Goal: Task Accomplishment & Management: Manage account settings

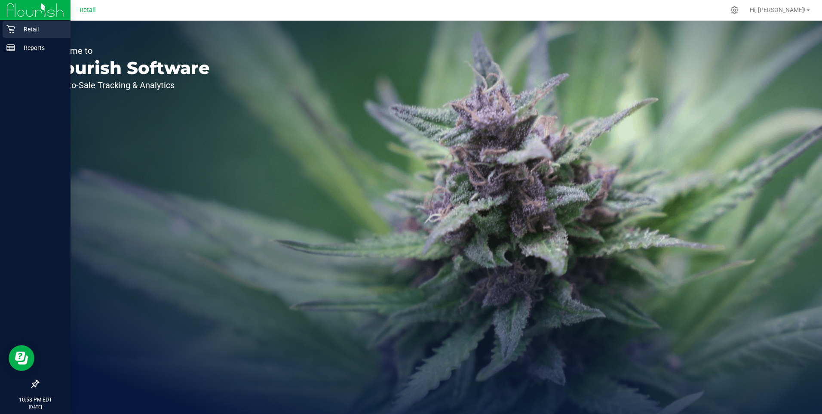
click at [11, 26] on icon at bounding box center [10, 29] width 9 height 9
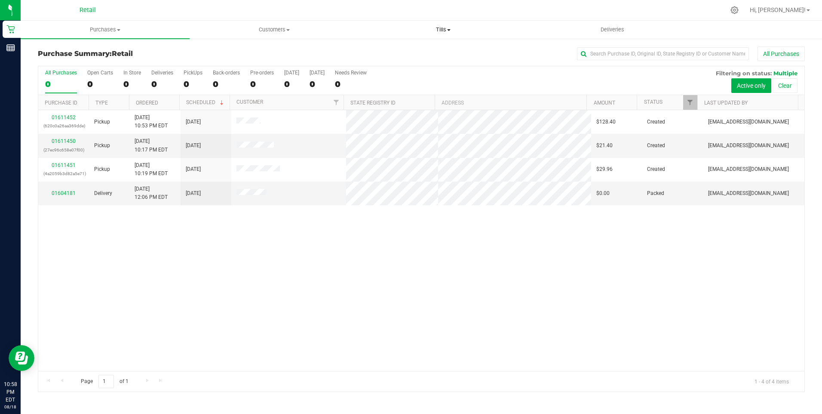
click at [441, 28] on span "Tills" at bounding box center [444, 30] width 168 height 8
click at [390, 53] on span "Manage tills" at bounding box center [388, 51] width 58 height 7
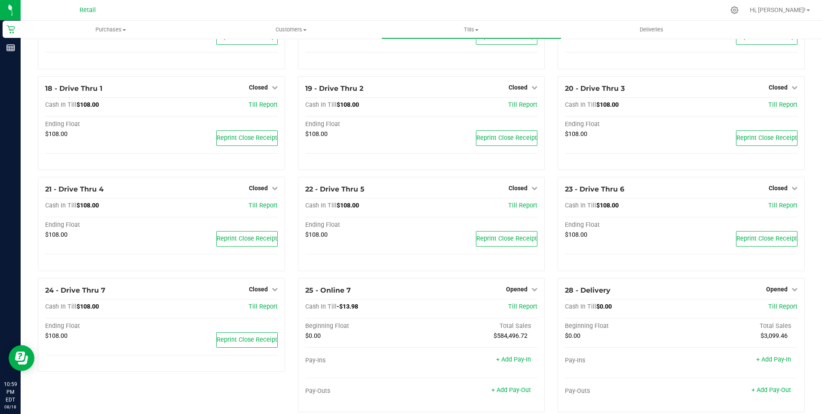
scroll to position [599, 0]
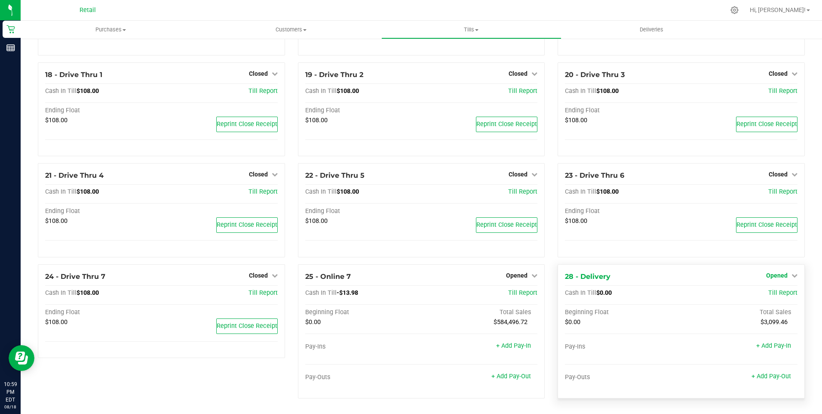
click at [769, 275] on span "Opened" at bounding box center [777, 275] width 22 height 7
click at [769, 294] on link "Close Till" at bounding box center [777, 292] width 23 height 7
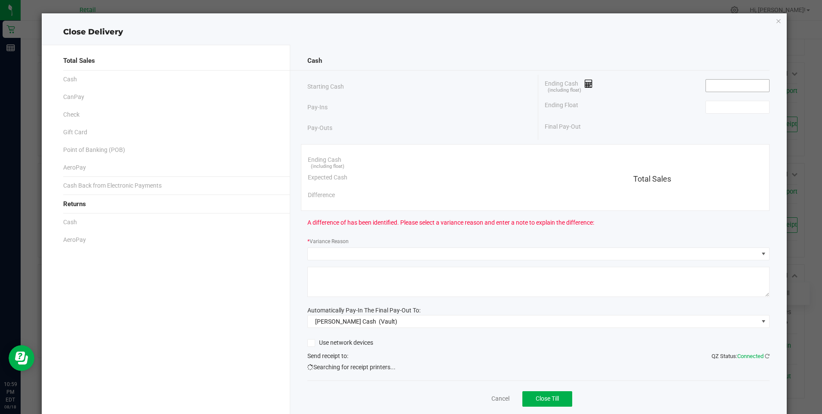
click at [710, 90] on input at bounding box center [737, 86] width 63 height 12
type input "$0.00"
click at [738, 108] on input at bounding box center [737, 107] width 63 height 12
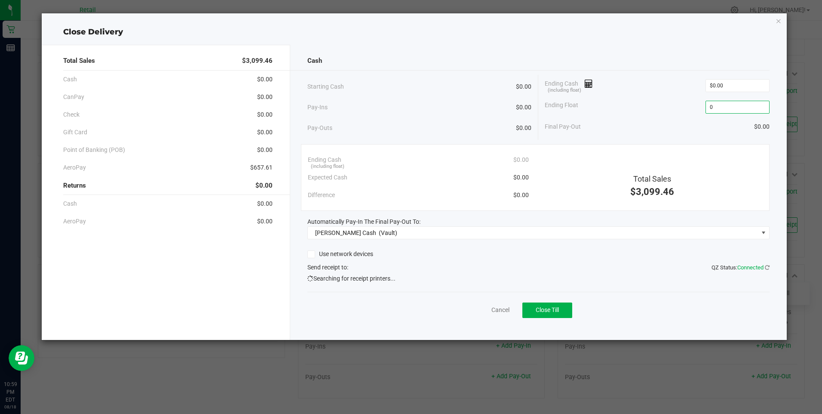
type input "$0.00"
click at [372, 280] on span "Searching for receipt printers..." at bounding box center [352, 278] width 88 height 9
click at [552, 309] on span "Close Till" at bounding box center [547, 309] width 23 height 7
click at [490, 310] on link "Dismiss" at bounding box center [484, 309] width 21 height 9
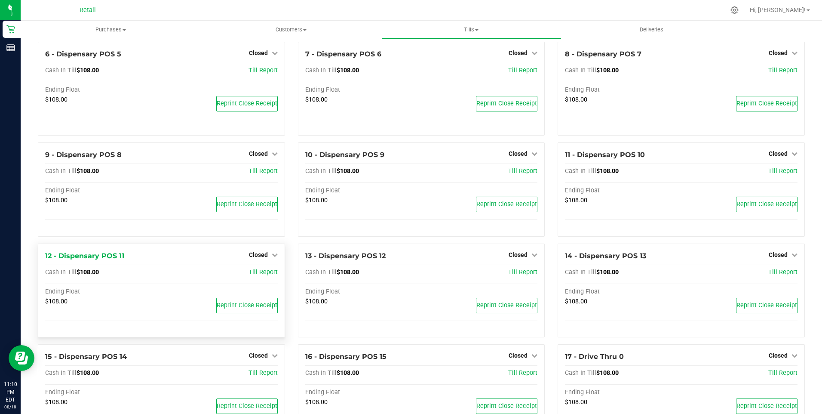
scroll to position [0, 0]
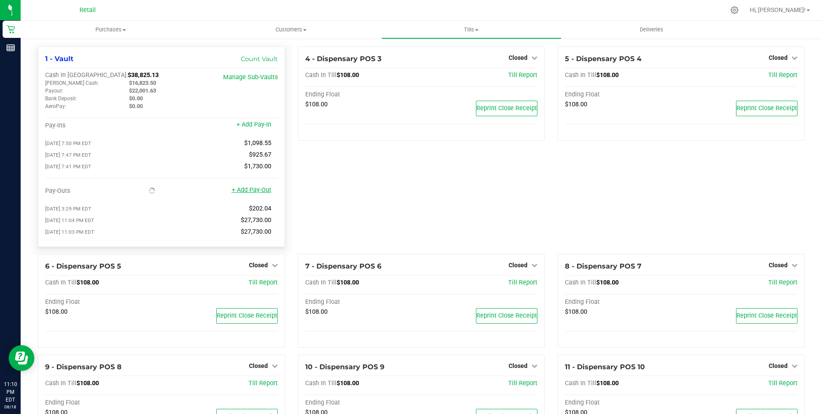
click at [251, 194] on link "+ Add Pay-Out" at bounding box center [252, 189] width 40 height 7
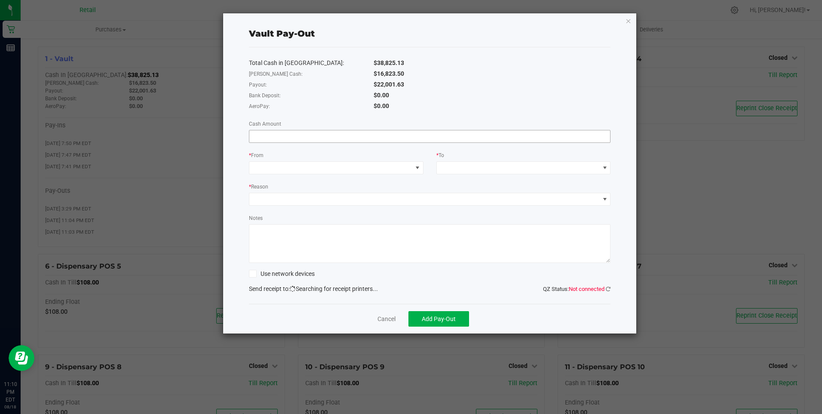
click at [280, 138] on input at bounding box center [429, 136] width 361 height 12
type input "$22,001.63"
click at [305, 168] on span at bounding box center [330, 168] width 163 height 12
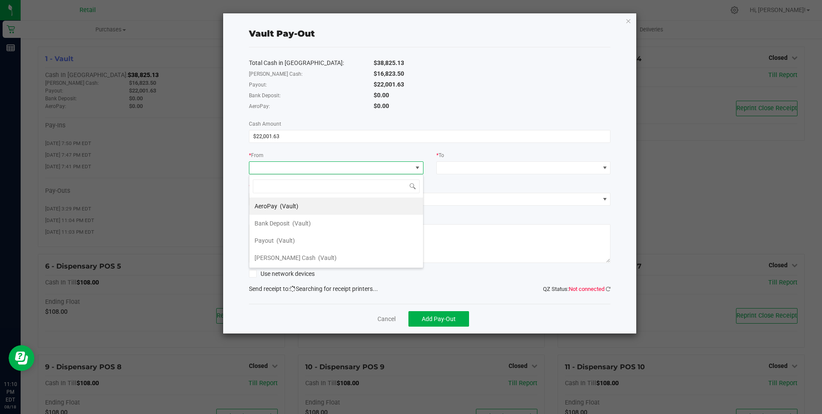
scroll to position [13, 175]
click at [286, 239] on span "(Vault)" at bounding box center [286, 240] width 18 height 7
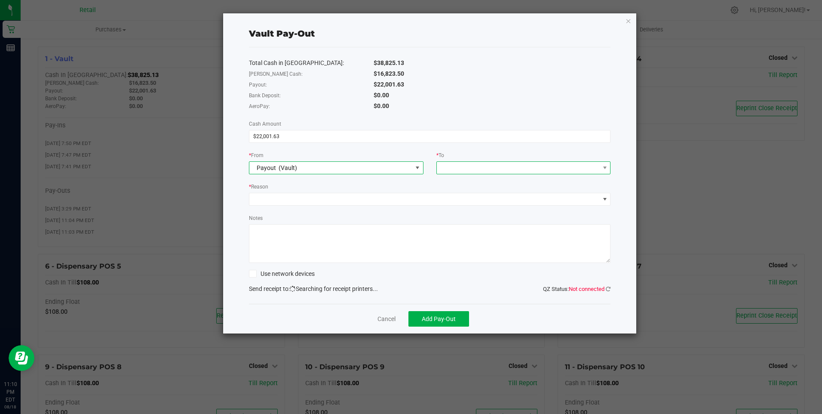
click at [455, 168] on span at bounding box center [518, 168] width 163 height 12
click at [462, 273] on span "[PERSON_NAME] Cash" at bounding box center [472, 274] width 61 height 7
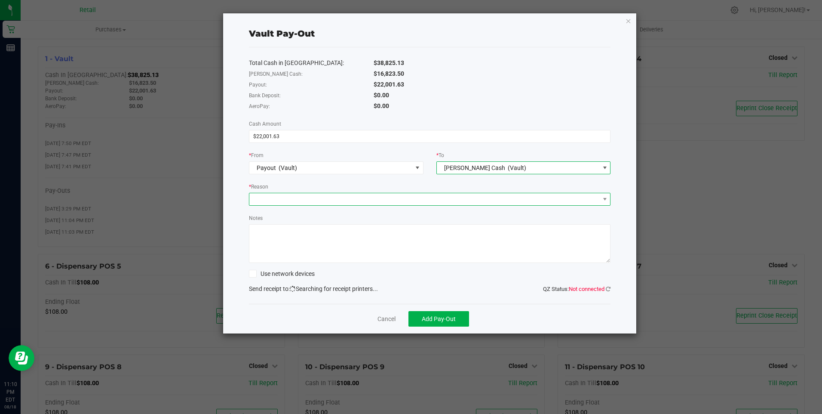
click at [279, 200] on span at bounding box center [424, 199] width 351 height 12
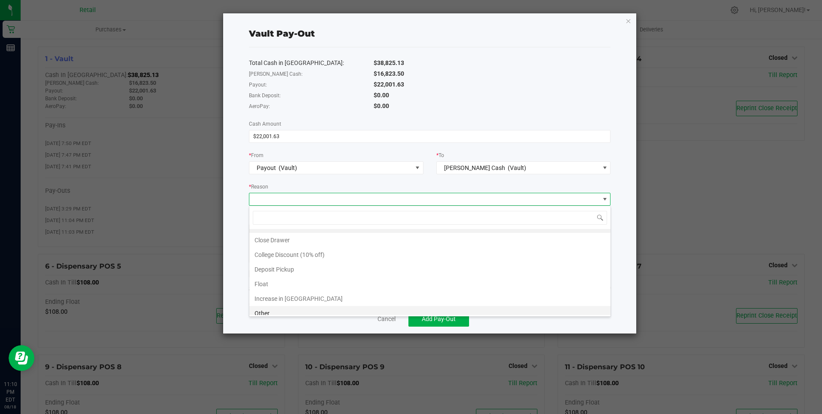
scroll to position [16, 0]
click at [270, 308] on li "Other" at bounding box center [429, 307] width 361 height 15
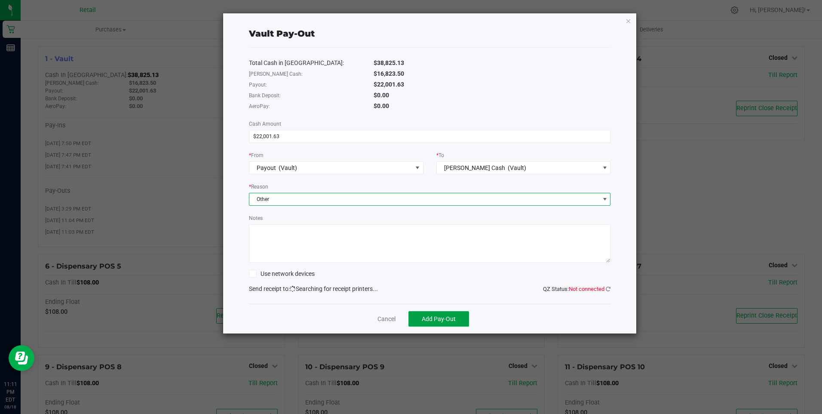
click at [439, 315] on span "Add Pay-Out" at bounding box center [439, 318] width 34 height 7
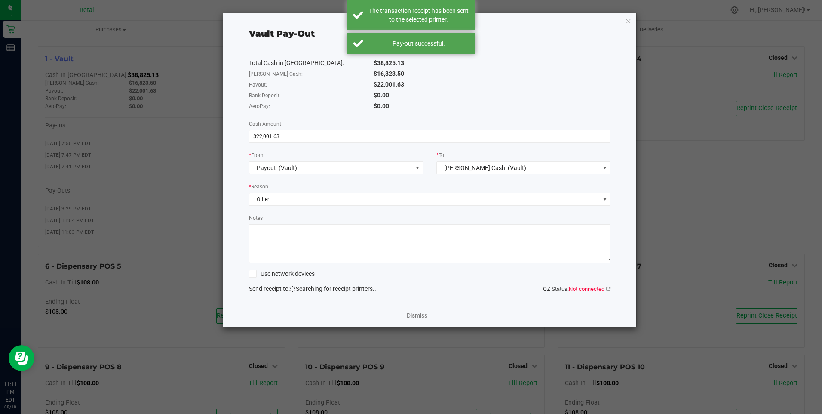
click at [416, 314] on link "Dismiss" at bounding box center [417, 315] width 21 height 9
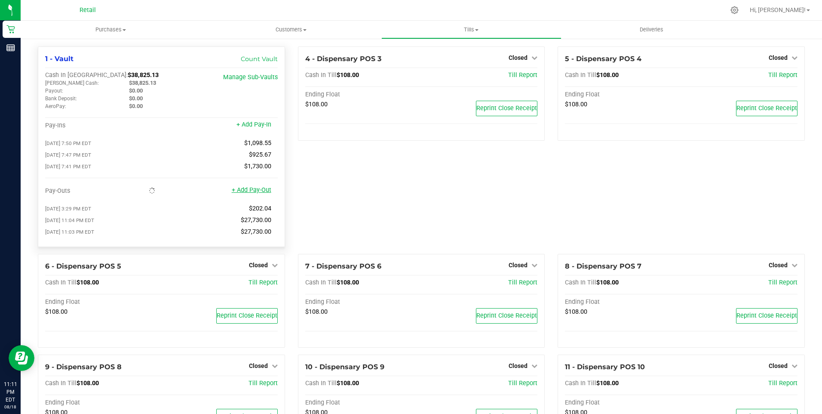
click at [256, 192] on link "+ Add Pay-Out" at bounding box center [252, 189] width 40 height 7
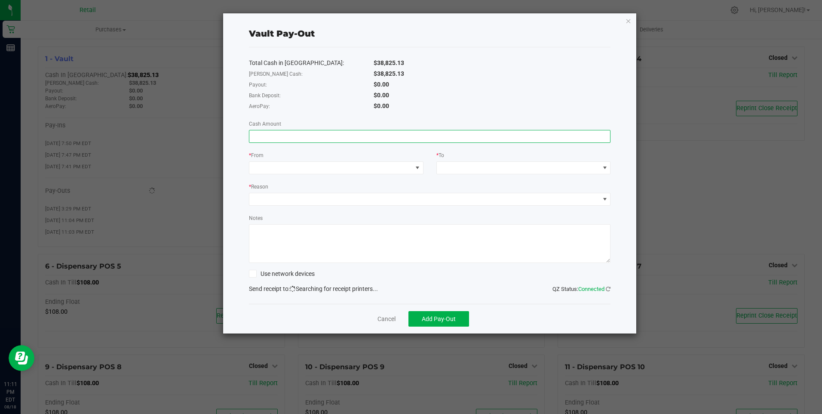
click at [283, 137] on input at bounding box center [429, 136] width 361 height 12
type input "$34,430.00"
click at [278, 168] on span at bounding box center [330, 168] width 163 height 12
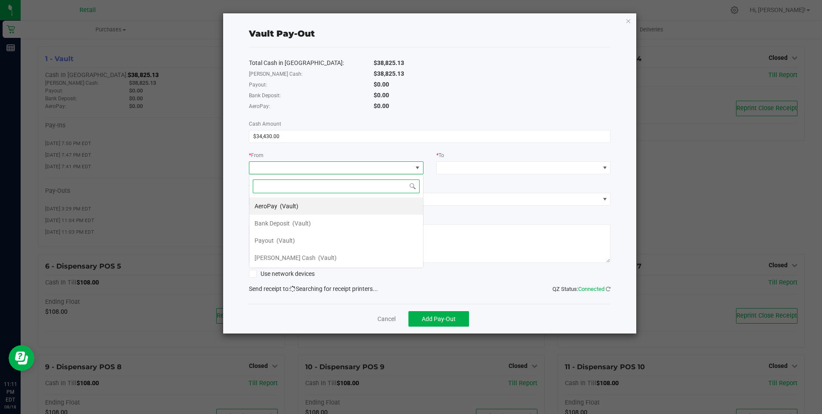
scroll to position [13, 175]
click at [276, 259] on span "[PERSON_NAME] Cash" at bounding box center [285, 257] width 61 height 7
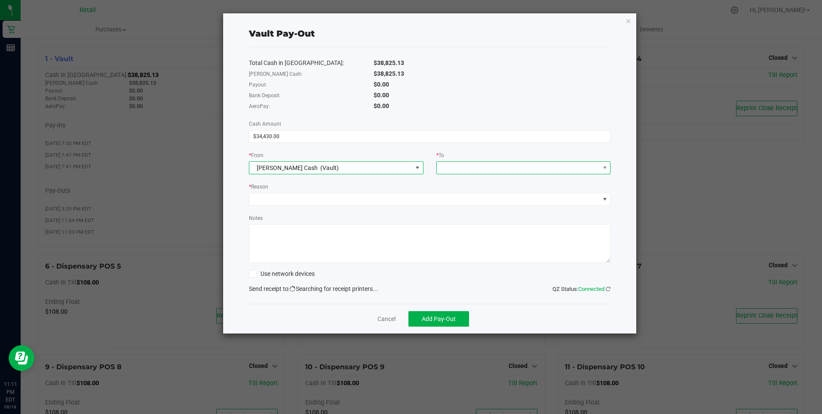
click at [470, 169] on span at bounding box center [518, 168] width 163 height 12
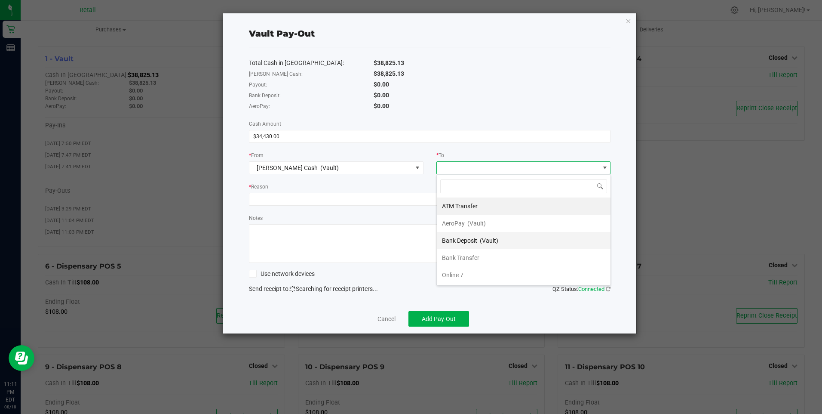
click at [463, 239] on span "Bank Deposit" at bounding box center [459, 240] width 35 height 7
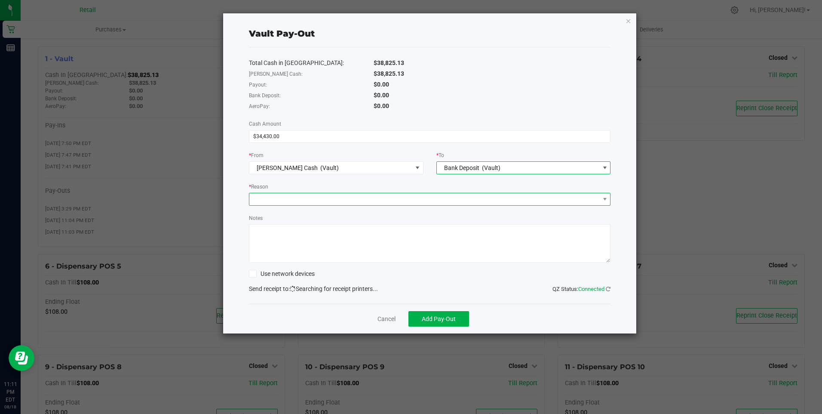
click at [277, 203] on span at bounding box center [424, 199] width 351 height 12
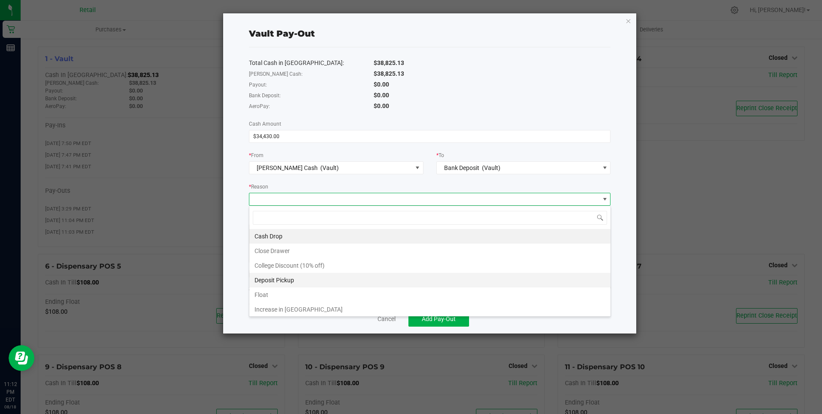
scroll to position [16, 0]
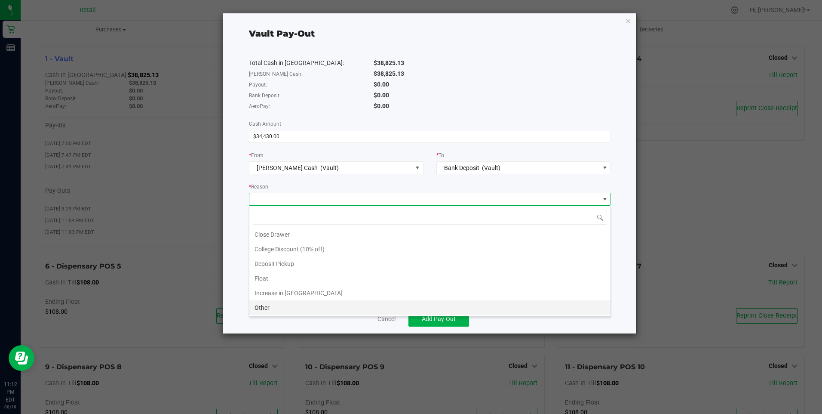
click at [265, 305] on li "Other" at bounding box center [429, 307] width 361 height 15
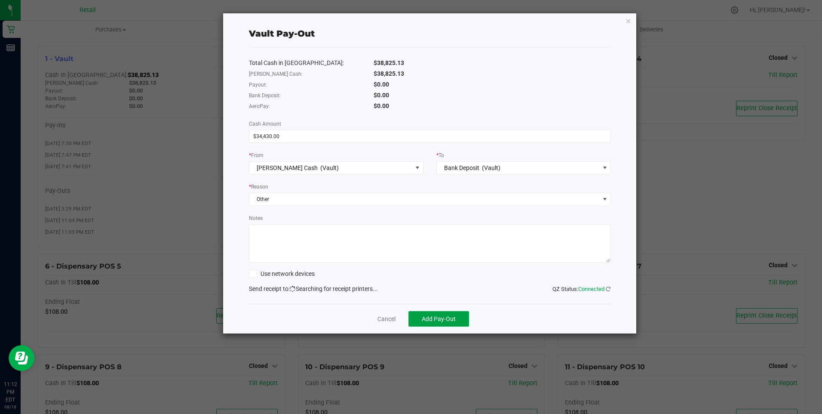
click at [437, 319] on span "Add Pay-Out" at bounding box center [439, 318] width 34 height 7
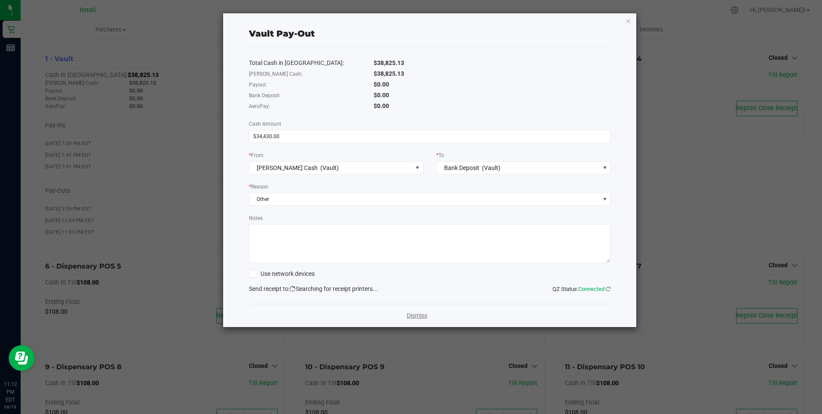
click at [419, 316] on link "Dismiss" at bounding box center [417, 315] width 21 height 9
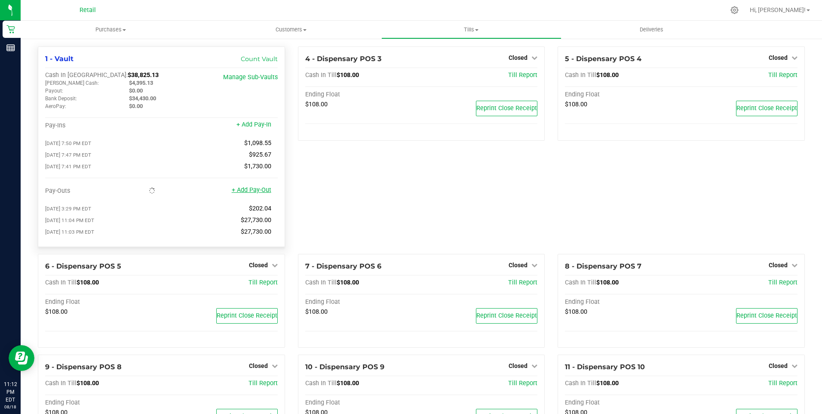
click at [252, 193] on link "+ Add Pay-Out" at bounding box center [252, 189] width 40 height 7
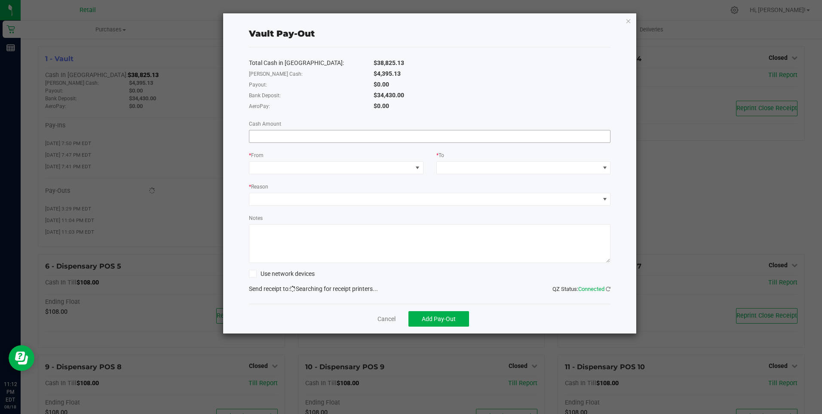
click at [280, 137] on input at bounding box center [429, 136] width 361 height 12
type input "$34,430.00"
click at [335, 169] on span at bounding box center [330, 168] width 163 height 12
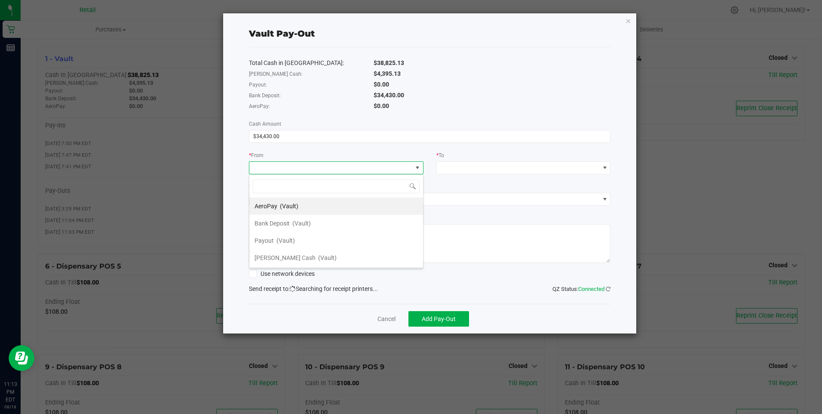
scroll to position [13, 175]
click at [302, 224] on span "(Vault)" at bounding box center [301, 223] width 18 height 7
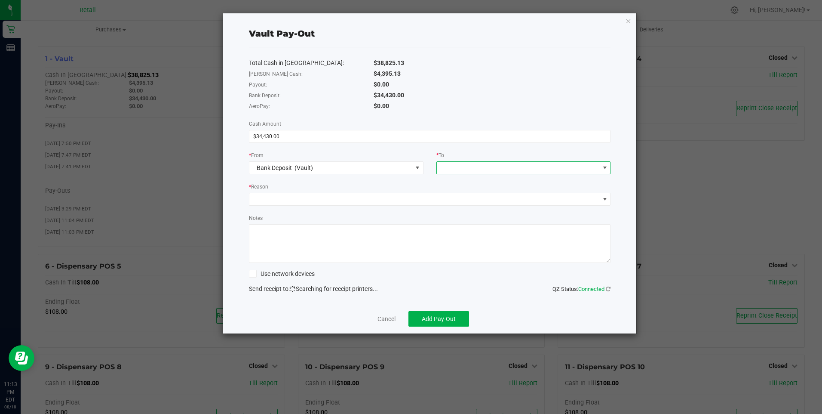
click at [453, 168] on span at bounding box center [518, 168] width 163 height 12
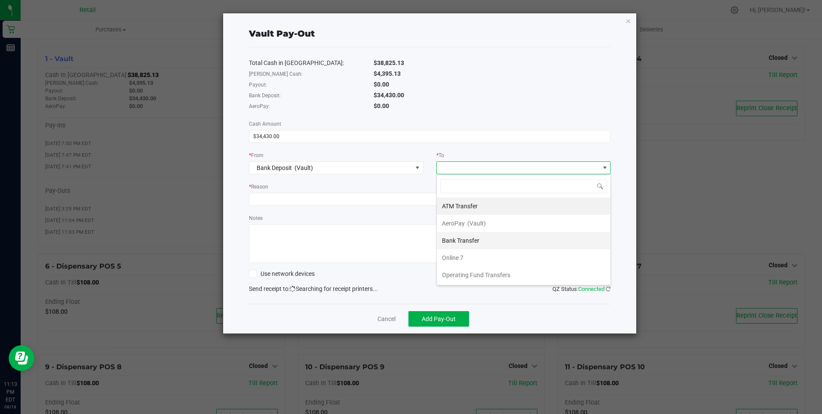
click at [468, 240] on span "Bank Transfer" at bounding box center [460, 240] width 37 height 7
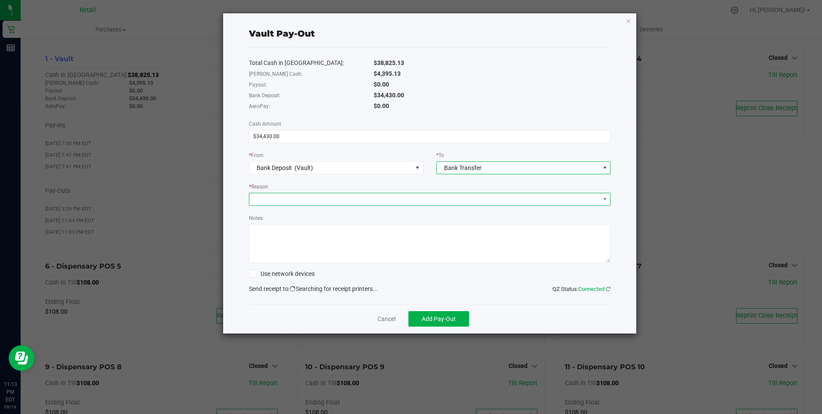
click at [298, 199] on span at bounding box center [424, 199] width 351 height 12
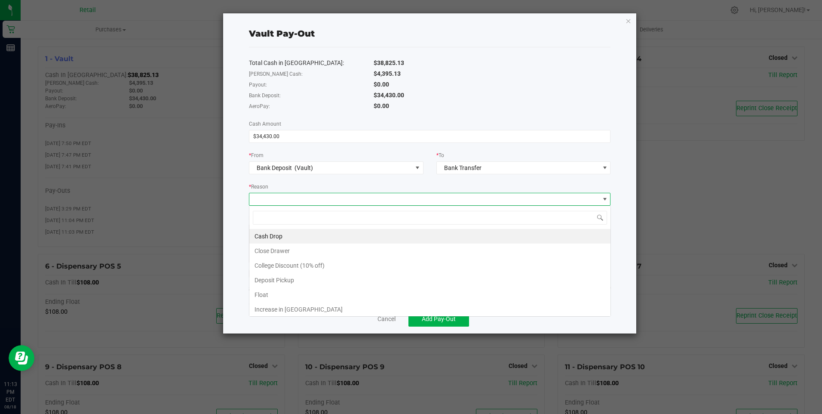
scroll to position [13, 362]
click at [277, 277] on li "Deposit Pickup" at bounding box center [429, 280] width 361 height 15
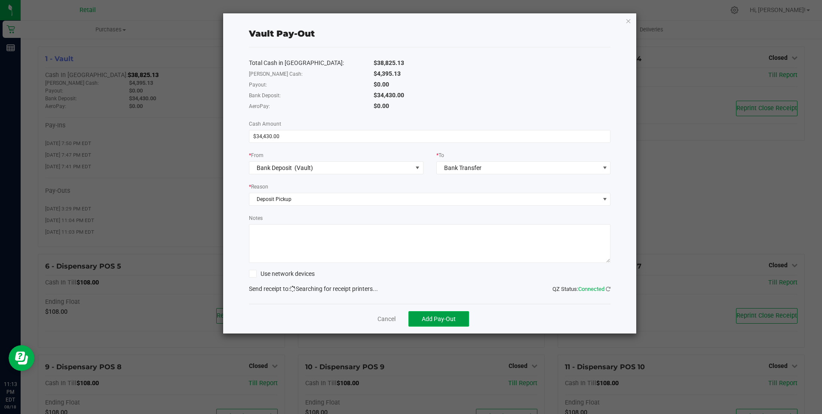
click at [435, 318] on span "Add Pay-Out" at bounding box center [439, 318] width 34 height 7
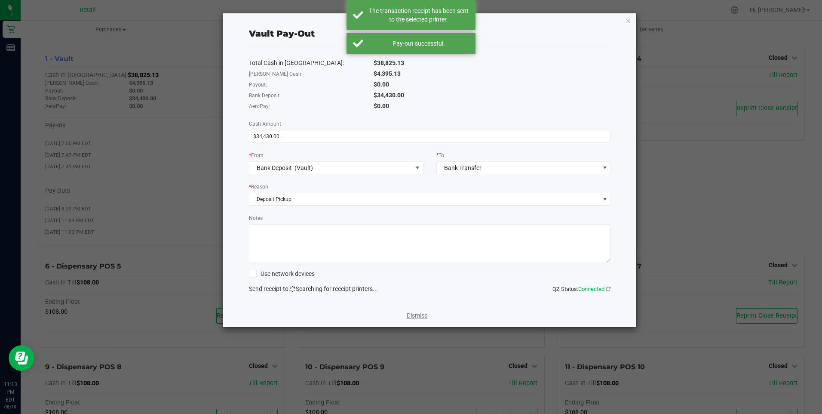
click at [420, 314] on link "Dismiss" at bounding box center [417, 315] width 21 height 9
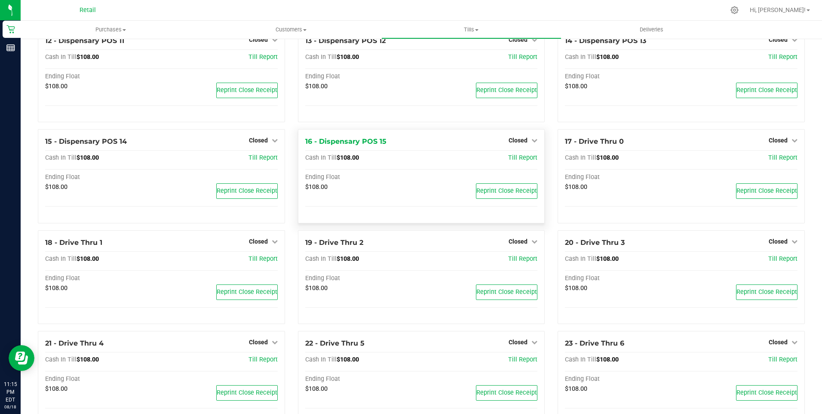
scroll to position [599, 0]
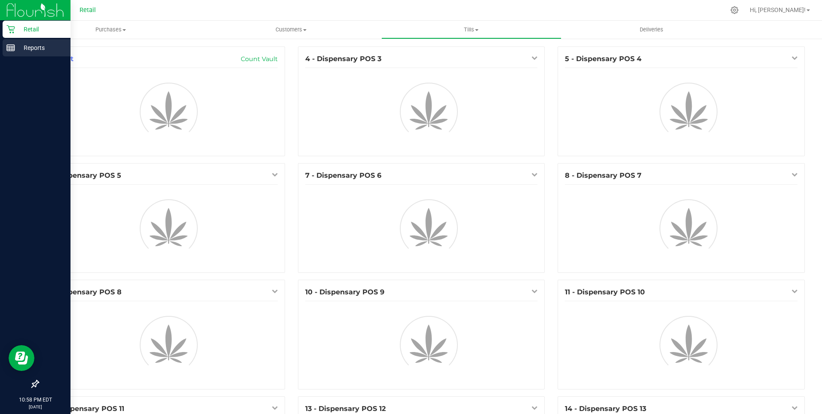
click at [11, 46] on line at bounding box center [11, 46] width 8 height 0
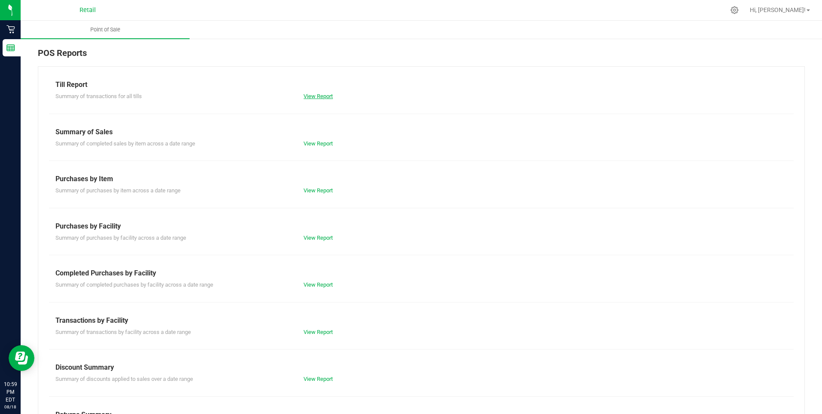
click at [310, 96] on link "View Report" at bounding box center [318, 96] width 29 height 6
